Goal: Task Accomplishment & Management: Manage account settings

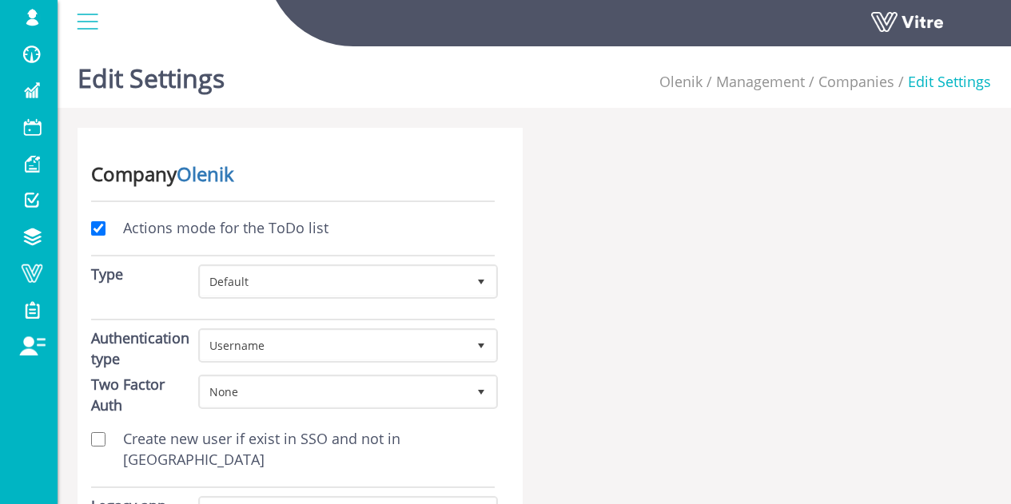
scroll to position [240, 0]
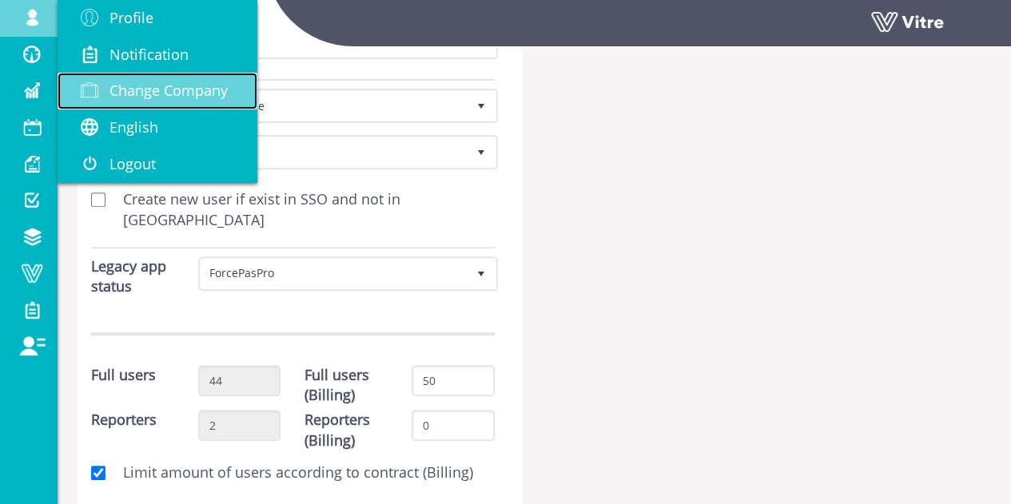
click at [149, 97] on span "Change Company" at bounding box center [168, 90] width 118 height 19
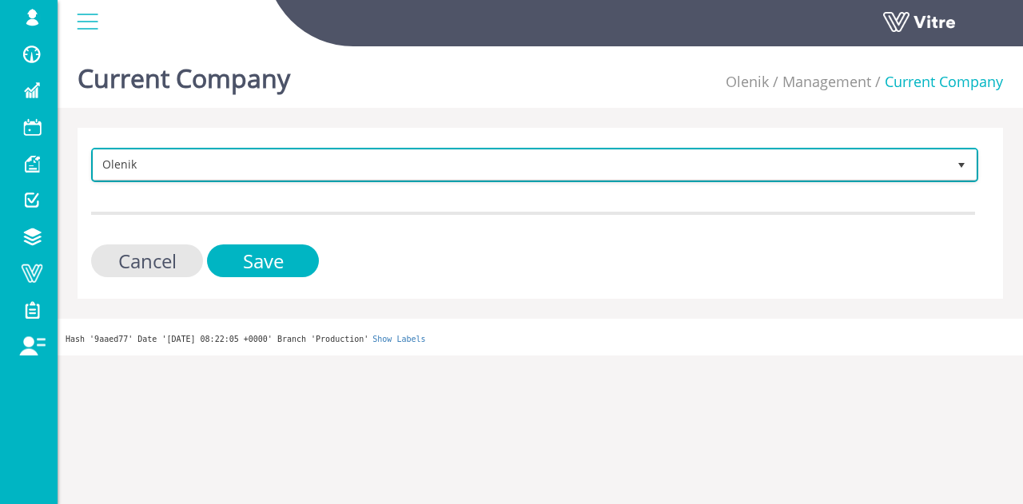
click at [214, 165] on span "Olenik" at bounding box center [519, 164] width 853 height 29
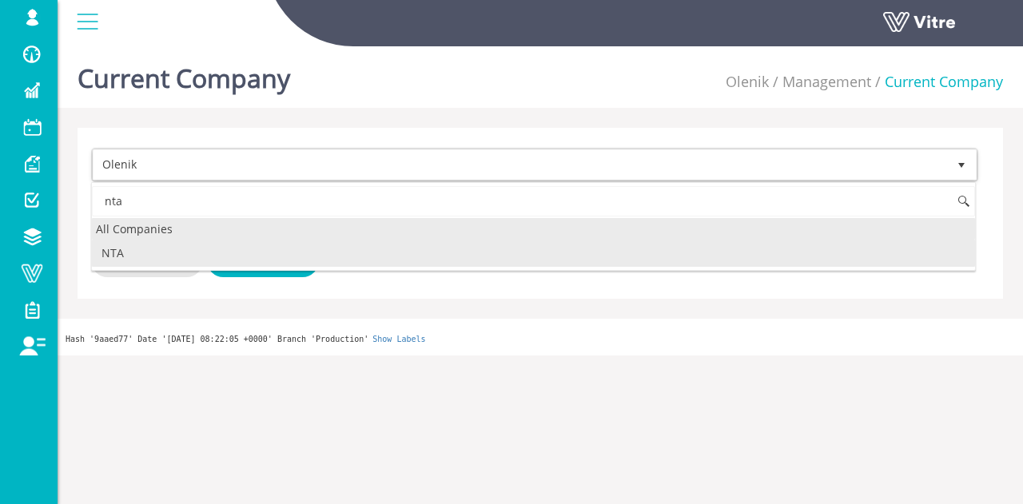
click at [205, 234] on div "All Companies" at bounding box center [533, 229] width 883 height 22
type input "nta"
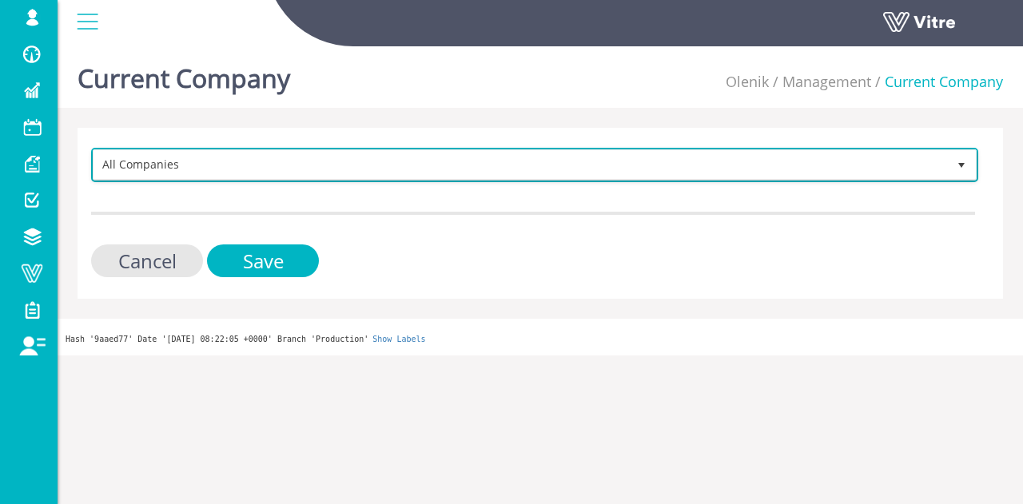
click at [226, 163] on span "All Companies" at bounding box center [519, 164] width 853 height 29
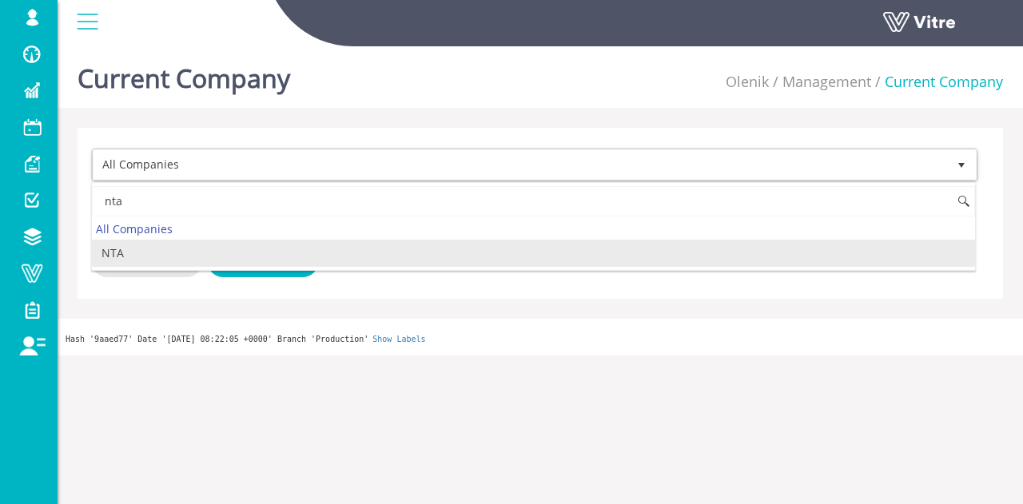
click at [203, 251] on li "NTA" at bounding box center [533, 253] width 883 height 27
type input "nta"
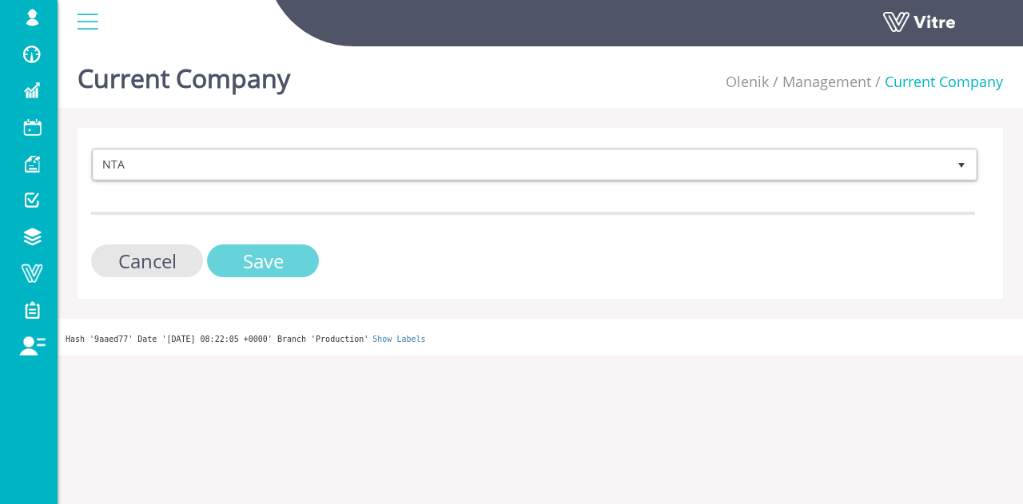
click at [269, 260] on input "Save" at bounding box center [263, 260] width 112 height 33
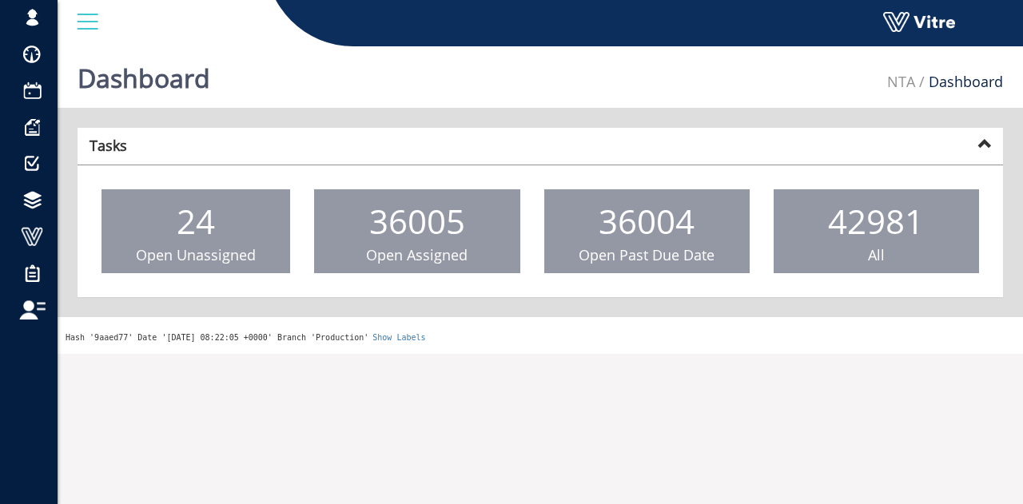
click at [901, 68] on ul "NTA Dashboard" at bounding box center [945, 82] width 116 height 53
click at [903, 79] on link "NTA" at bounding box center [901, 81] width 28 height 19
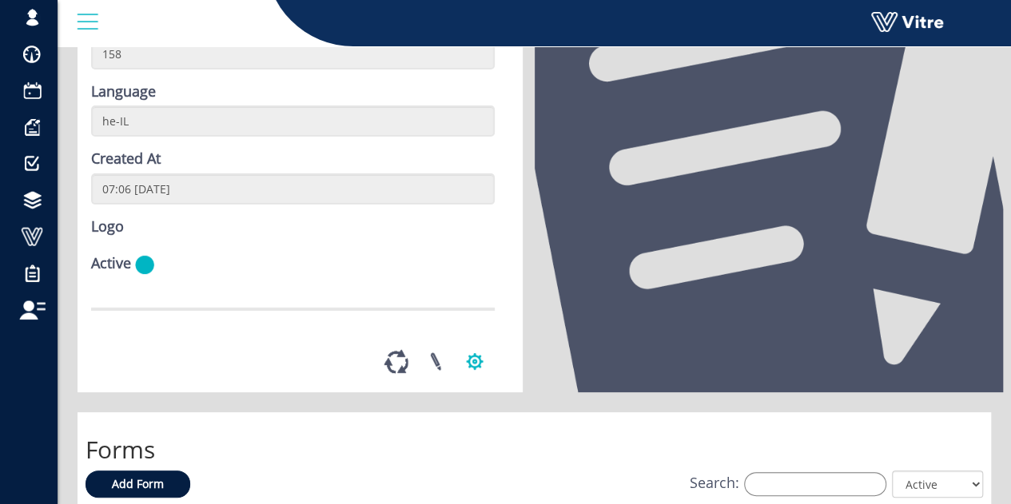
scroll to position [160, 0]
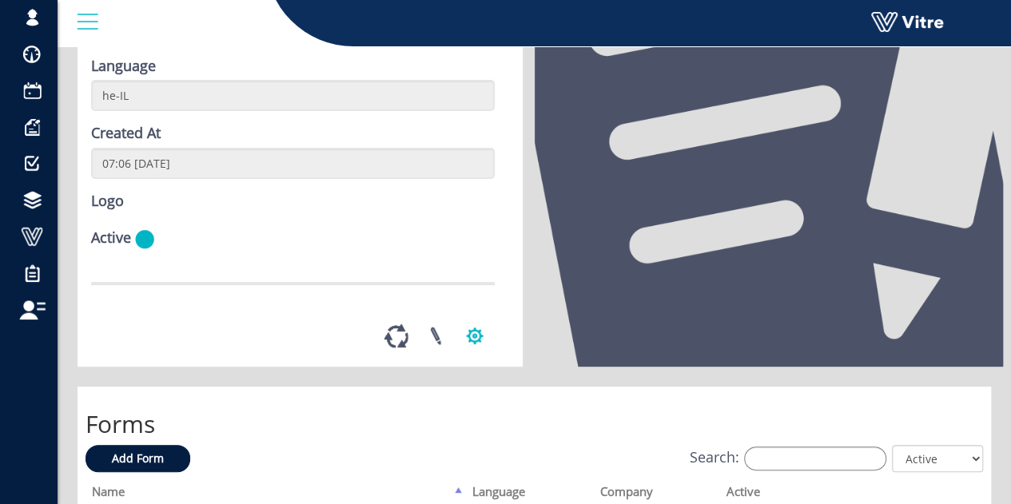
click at [472, 357] on button "button" at bounding box center [475, 336] width 40 height 42
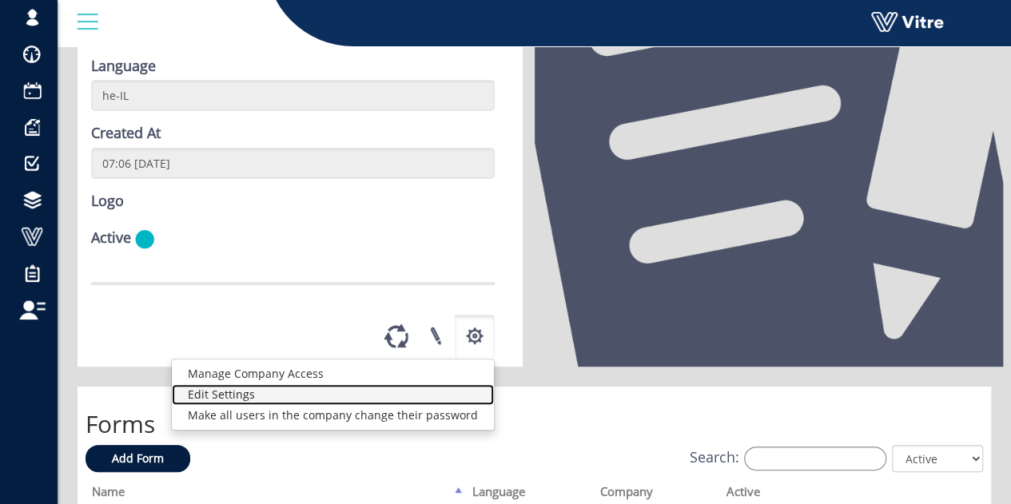
click at [300, 405] on link "Edit Settings" at bounding box center [333, 394] width 322 height 21
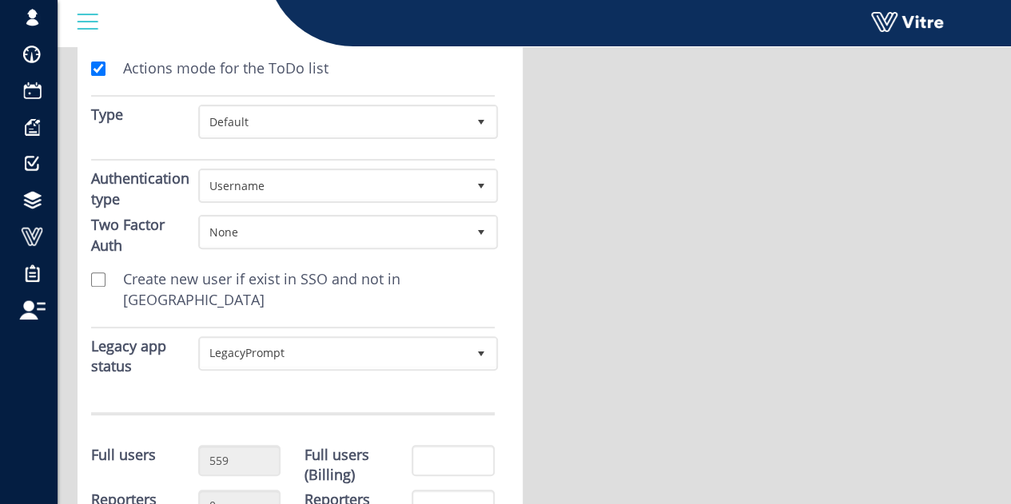
scroll to position [240, 0]
